Goal: Task Accomplishment & Management: Manage account settings

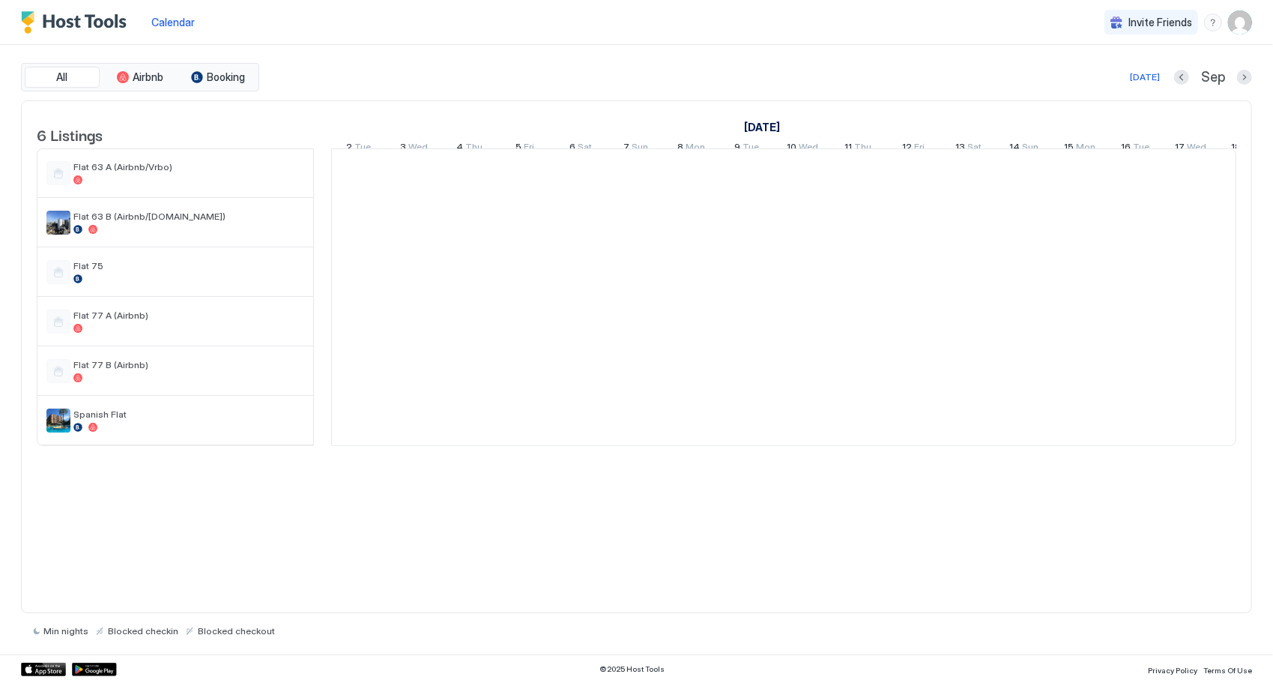
scroll to position [0, 833]
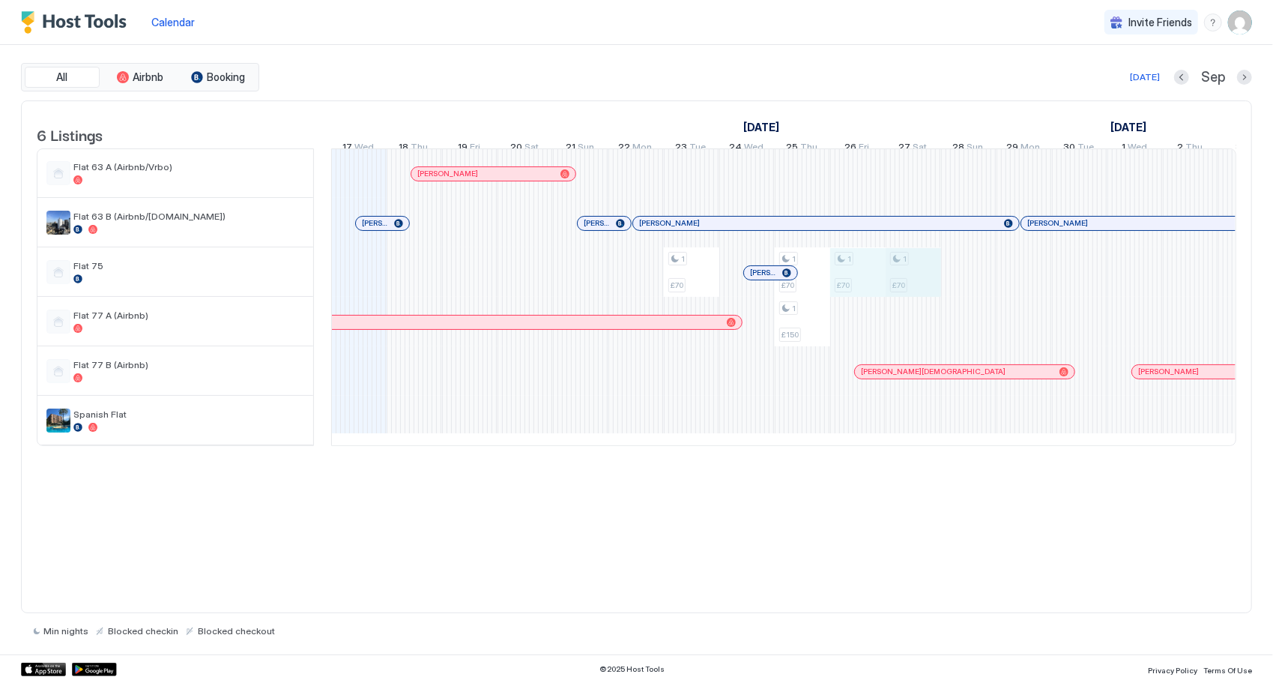
drag, startPoint x: 848, startPoint y: 286, endPoint x: 885, endPoint y: 289, distance: 36.8
click at [895, 291] on div "1 £70 1 £70 1 £150 1 £70 1 £70 1 £70 1 £70 1 £70 1 £300 1 £300 1 £300 1 £300 1 …" at bounding box center [1052, 297] width 3106 height 296
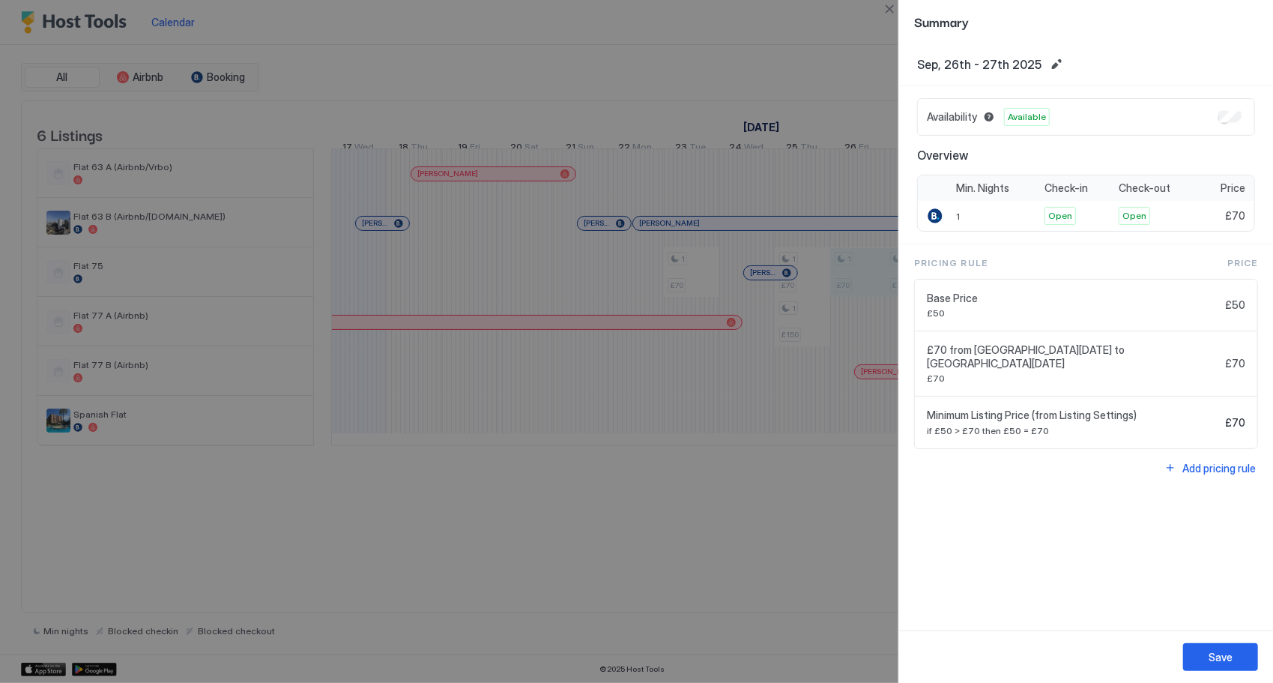
click at [842, 571] on div at bounding box center [636, 341] width 1273 height 683
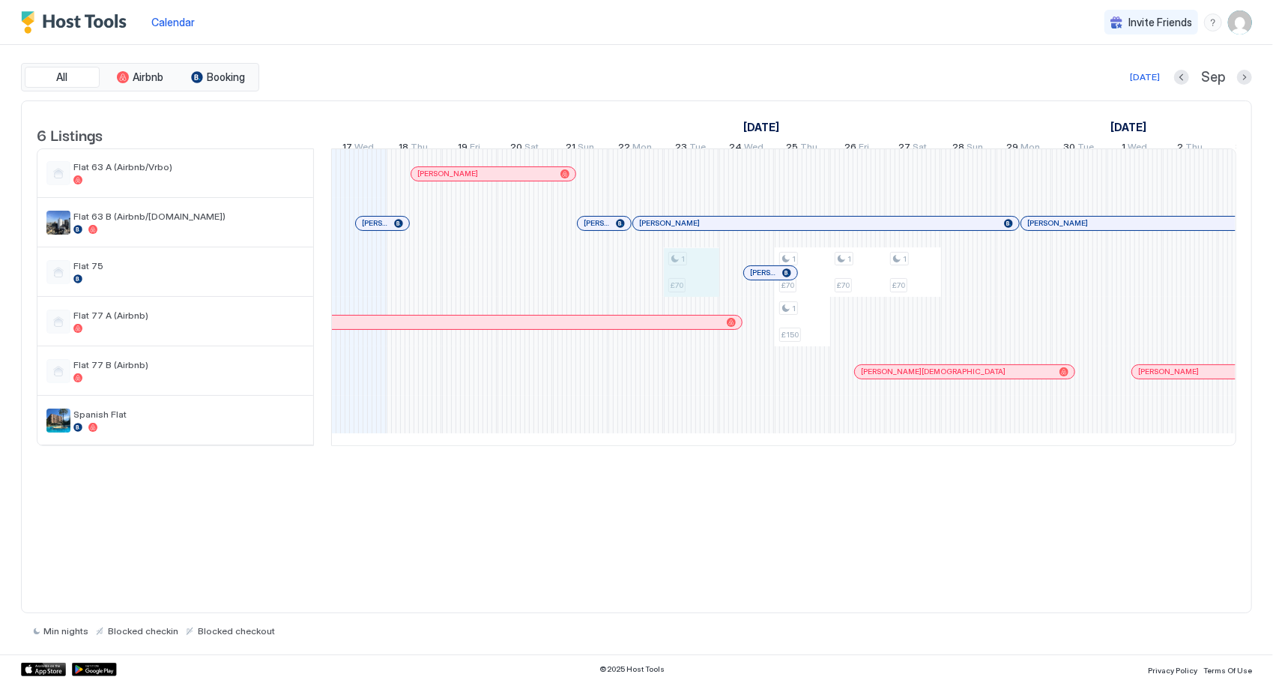
click at [683, 291] on div "1 £70 1 £70 1 £150 1 £70 1 £70 1 £70 1 £70 1 £70 1 £300 1 £300 1 £300 1 £300 1 …" at bounding box center [1052, 297] width 3106 height 296
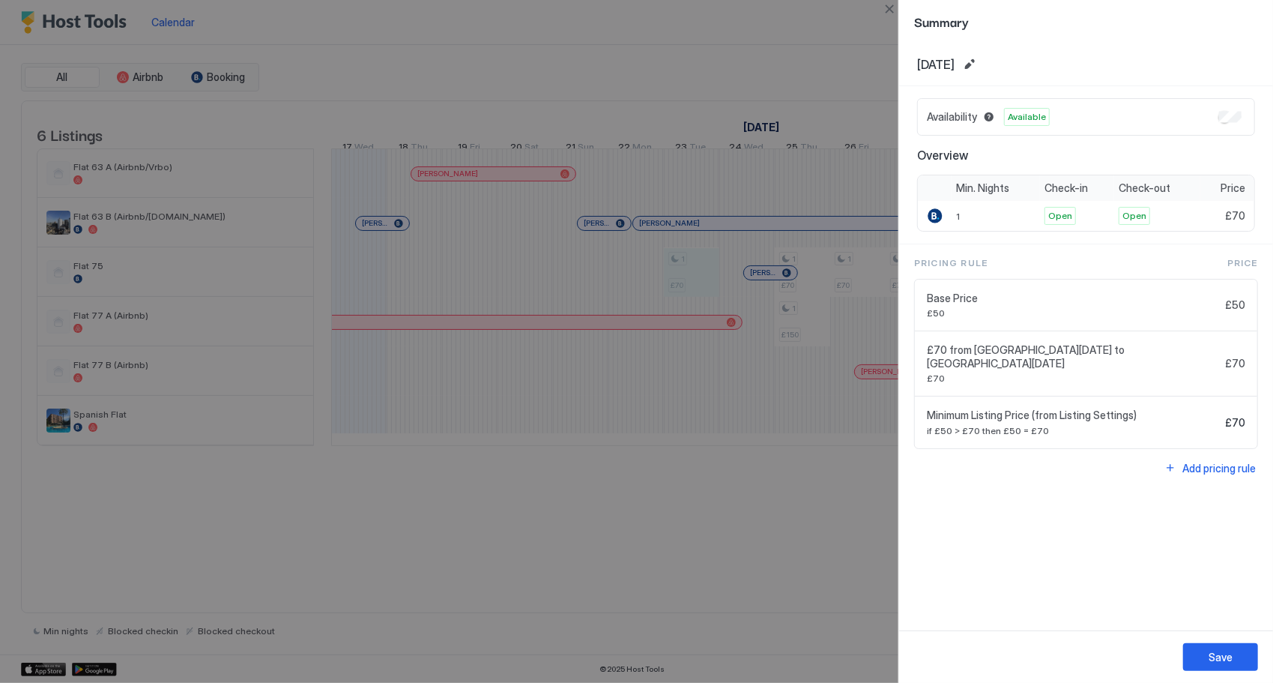
drag, startPoint x: 683, startPoint y: 291, endPoint x: 861, endPoint y: 642, distance: 393.5
click at [868, 645] on div at bounding box center [636, 341] width 1273 height 683
click at [773, 616] on div at bounding box center [636, 341] width 1273 height 683
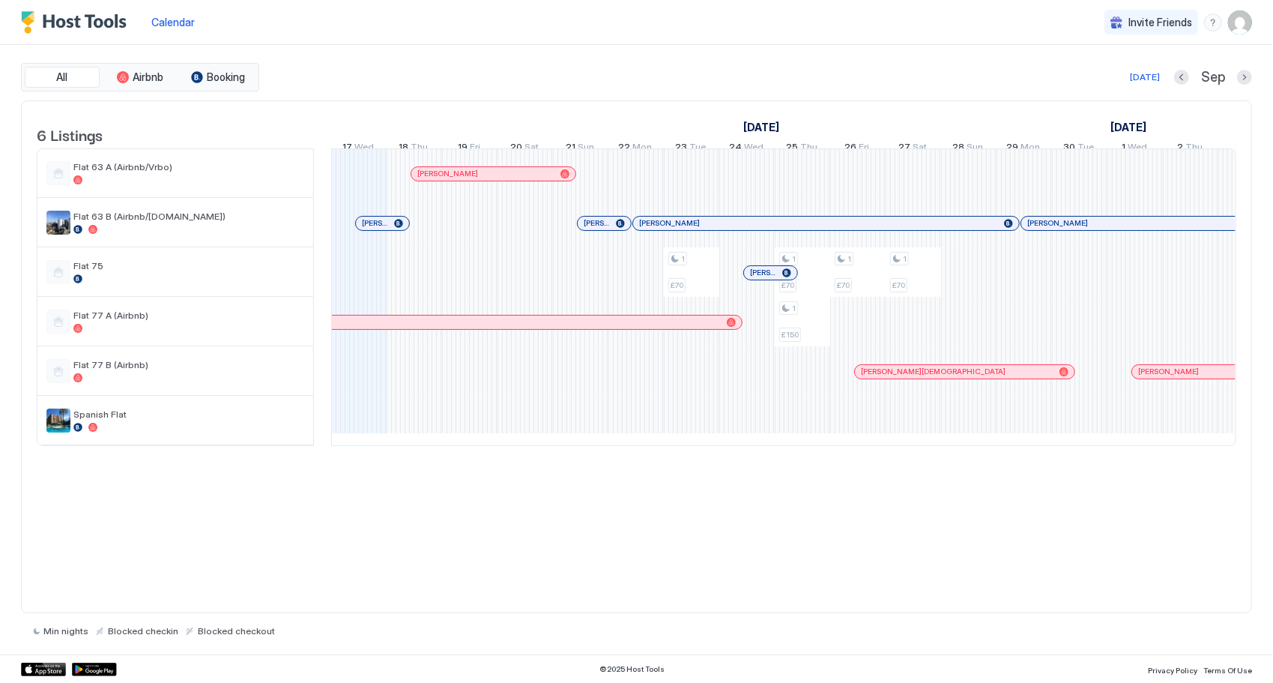
click at [1241, 16] on img "User profile" at bounding box center [1240, 22] width 24 height 24
click at [1190, 88] on div "Settings" at bounding box center [1156, 84] width 190 height 26
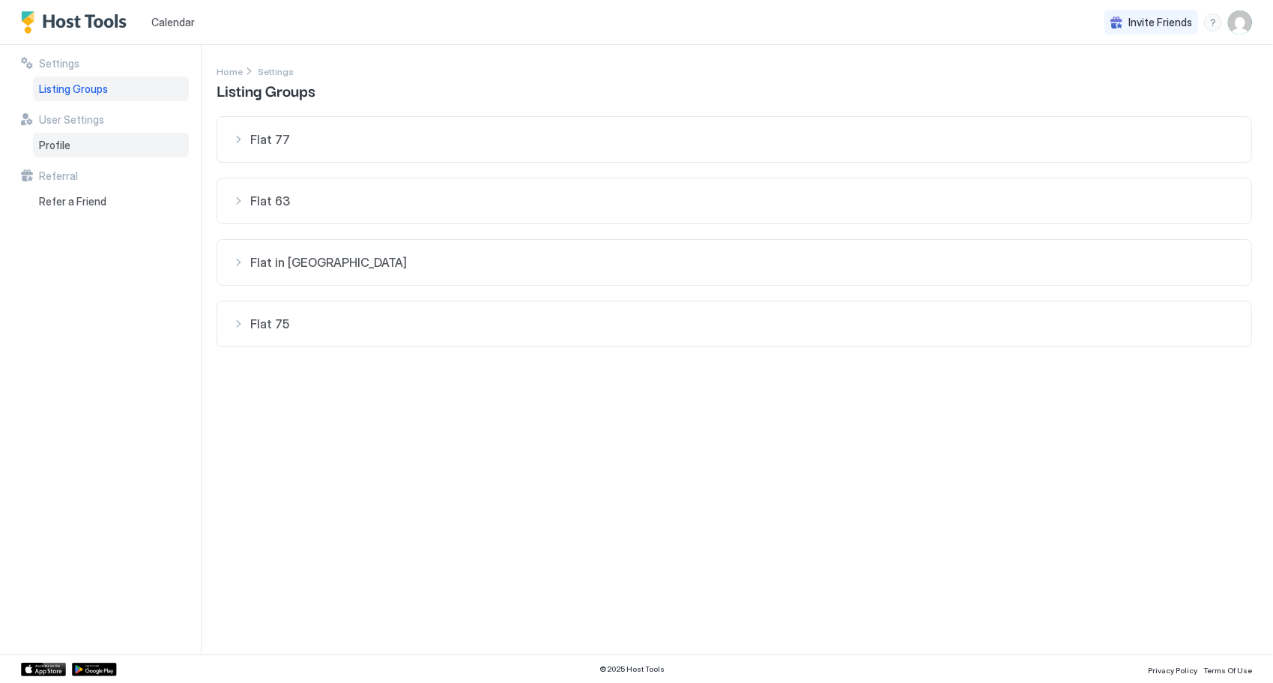
click at [120, 141] on div "Profile" at bounding box center [111, 145] width 156 height 25
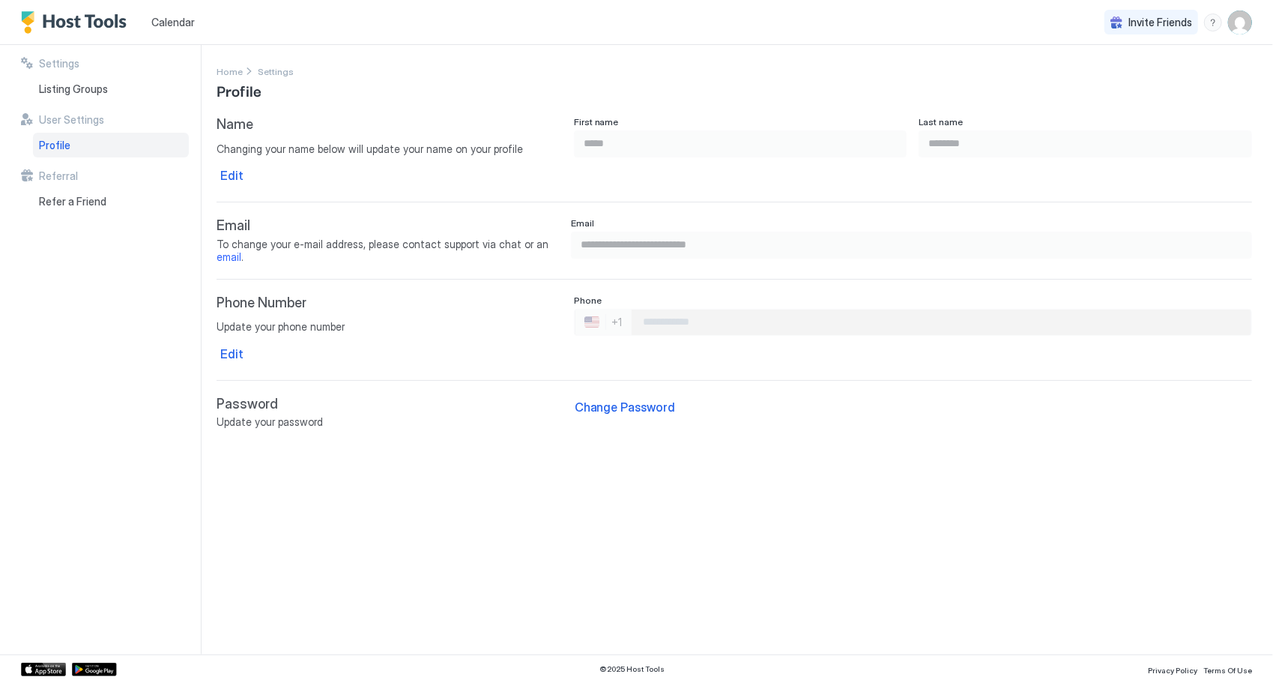
drag, startPoint x: 130, startPoint y: 56, endPoint x: 136, endPoint y: 34, distance: 22.5
click at [128, 58] on div "Settings Listing Groups User Settings Profile Referral Refer a Friend" at bounding box center [111, 349] width 180 height 609
click at [1243, 21] on img "User profile" at bounding box center [1240, 22] width 24 height 24
click at [1115, 111] on span "Logout" at bounding box center [1102, 109] width 34 height 13
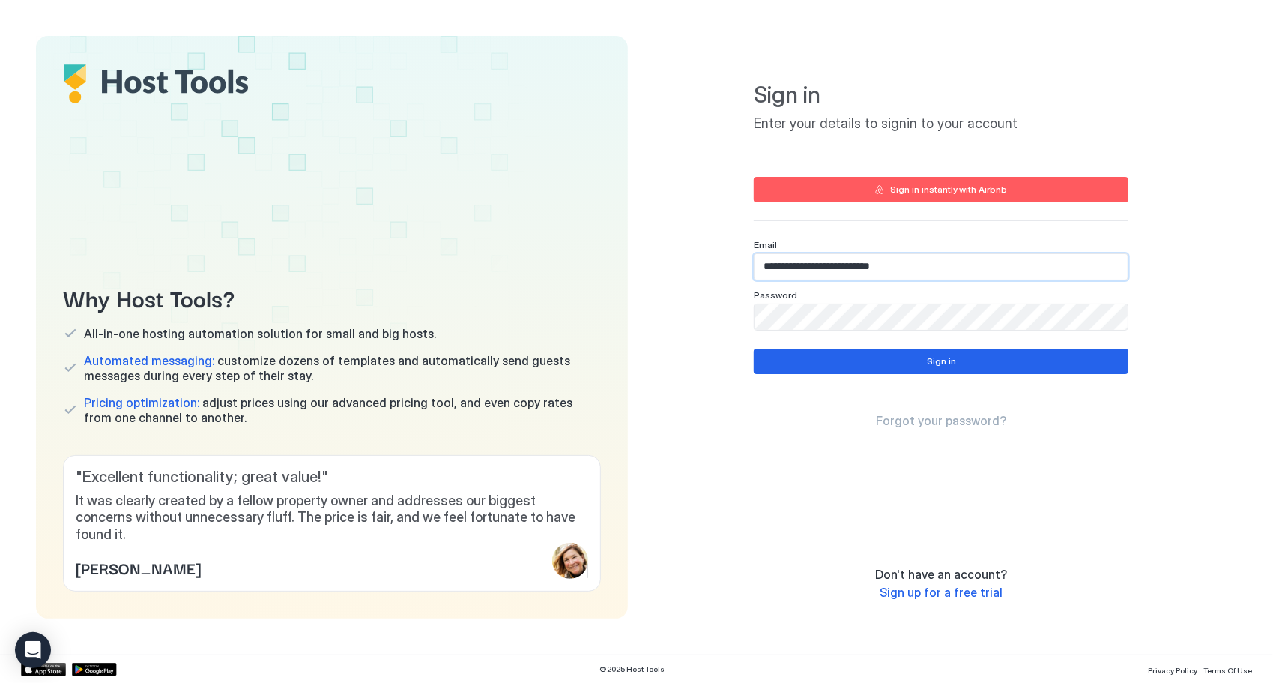
click at [839, 257] on input "**********" at bounding box center [941, 266] width 373 height 25
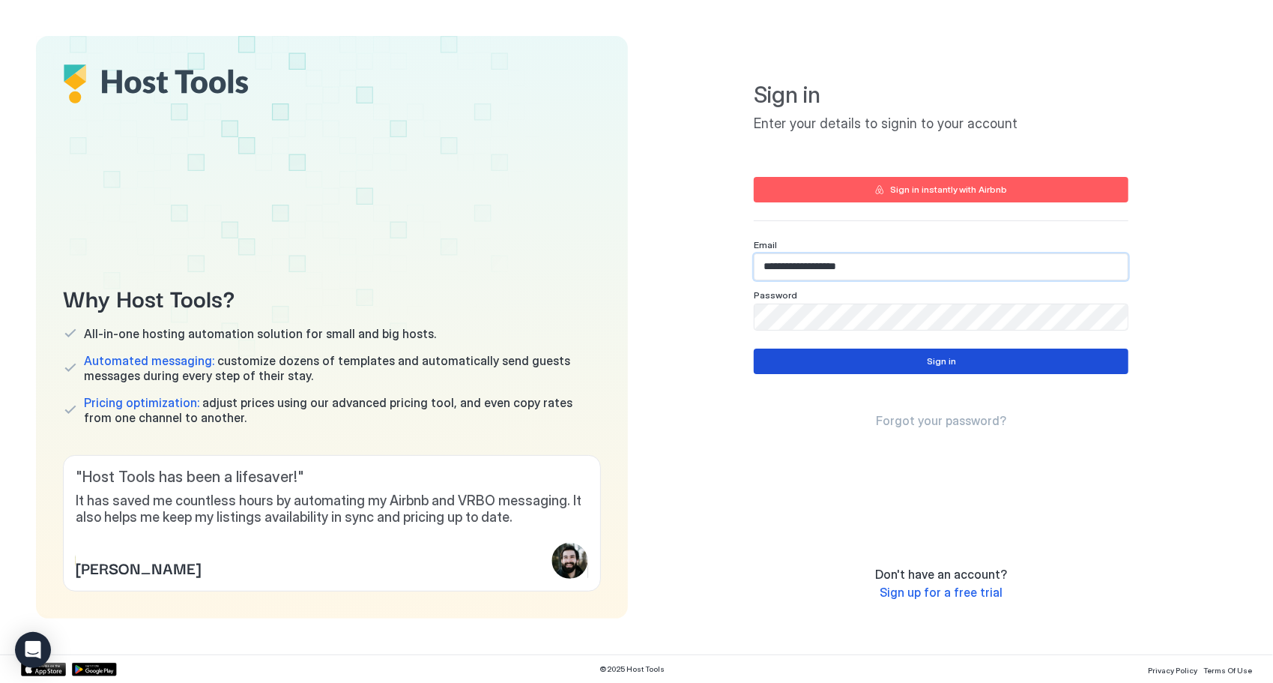
click at [926, 358] on button "Sign in" at bounding box center [941, 361] width 375 height 25
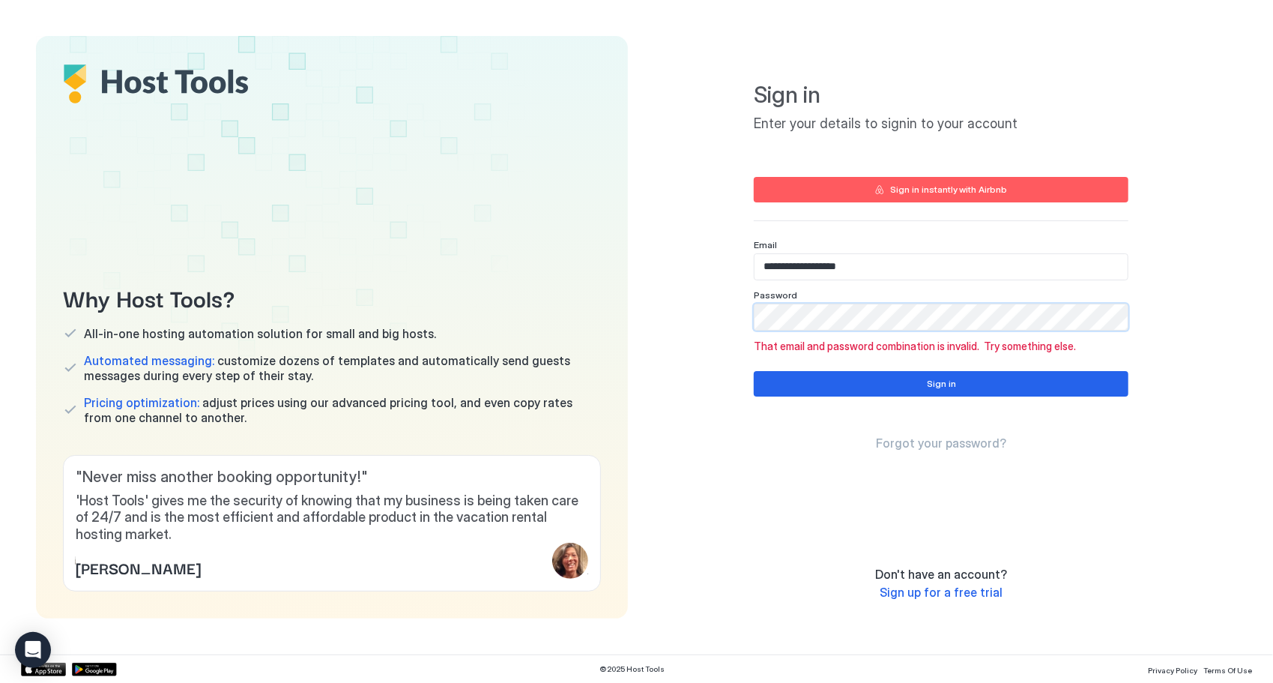
type input "**********"
click at [968, 385] on button "Sign in" at bounding box center [941, 383] width 375 height 25
